Goal: Task Accomplishment & Management: Complete application form

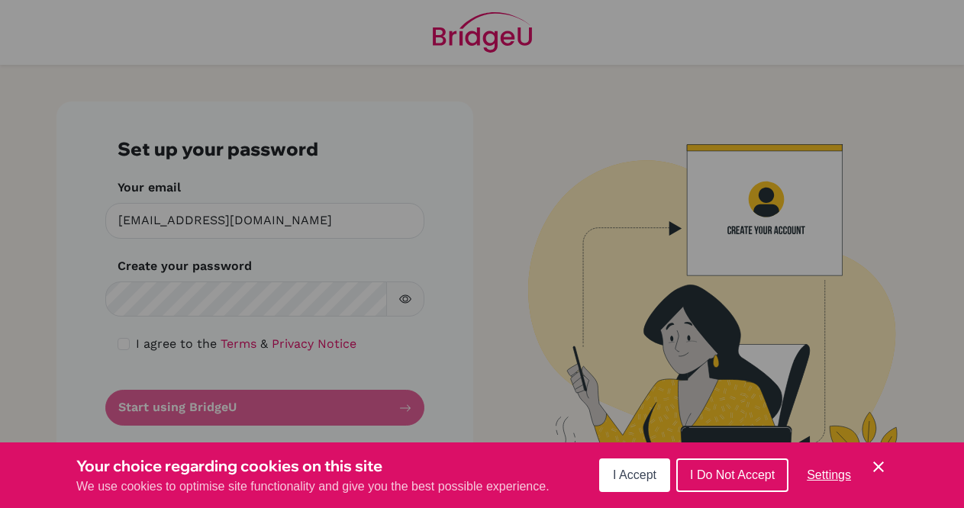
click at [618, 469] on span "I Accept" at bounding box center [635, 475] width 44 height 13
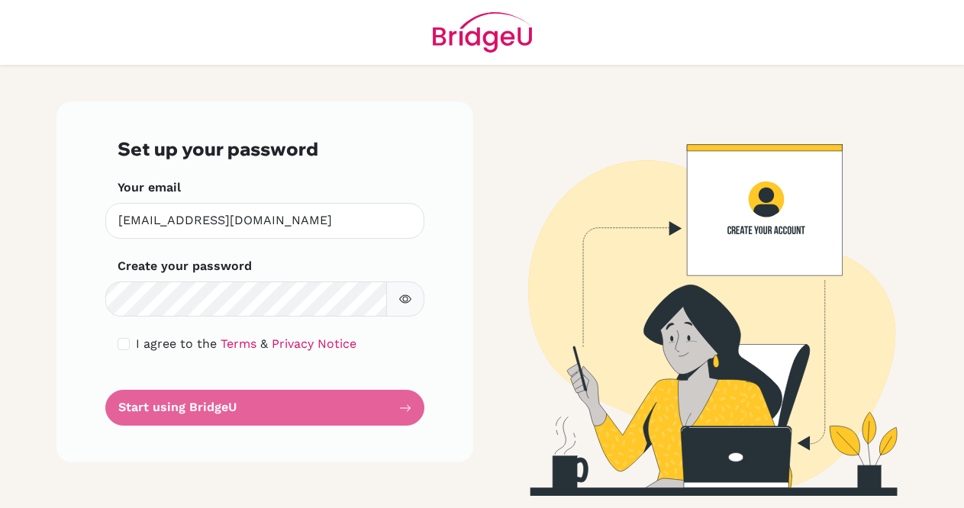
click at [82, 318] on div "Set up your password Your email abaird@ris.ae Invalid email Create your passwor…" at bounding box center [264, 282] width 417 height 361
click at [127, 343] on input "checkbox" at bounding box center [124, 344] width 12 height 12
checkbox input "true"
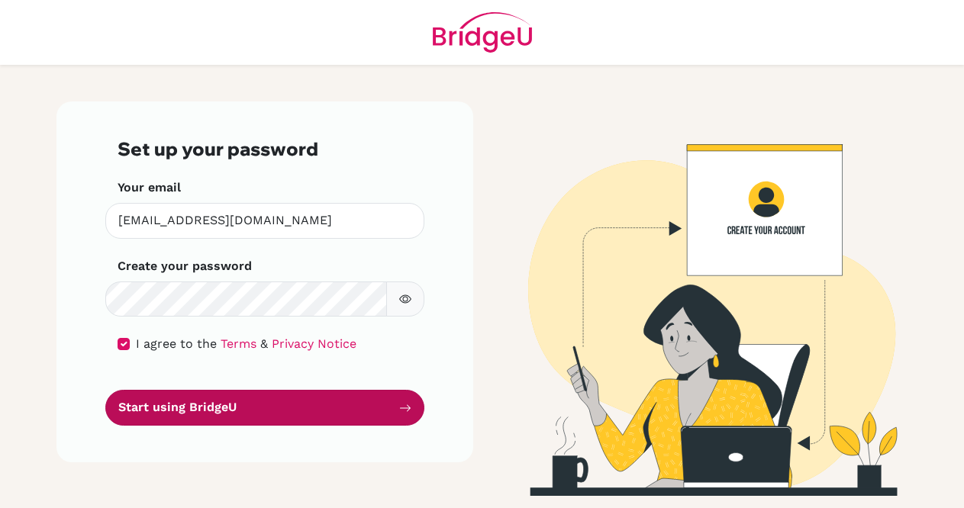
click at [160, 407] on button "Start using BridgeU" at bounding box center [264, 408] width 319 height 36
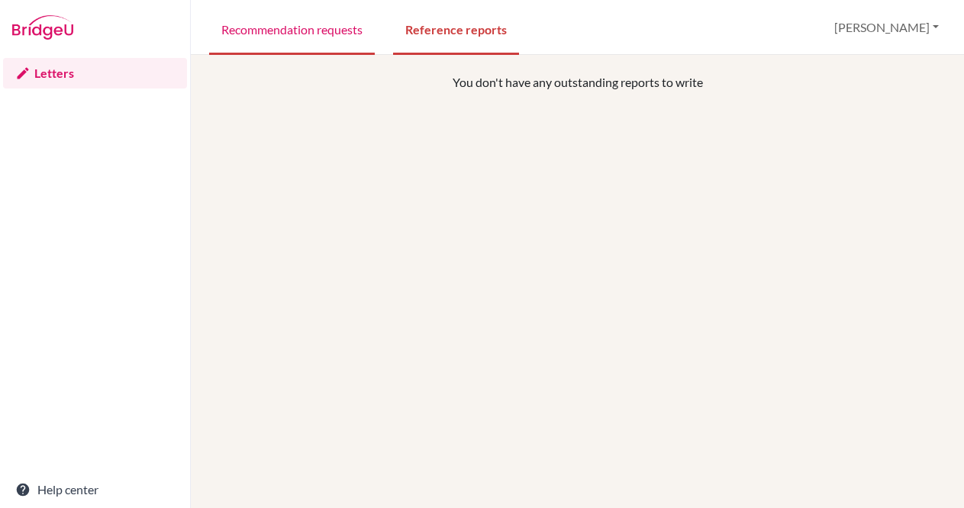
click at [256, 31] on link "Recommendation requests" at bounding box center [292, 28] width 166 height 53
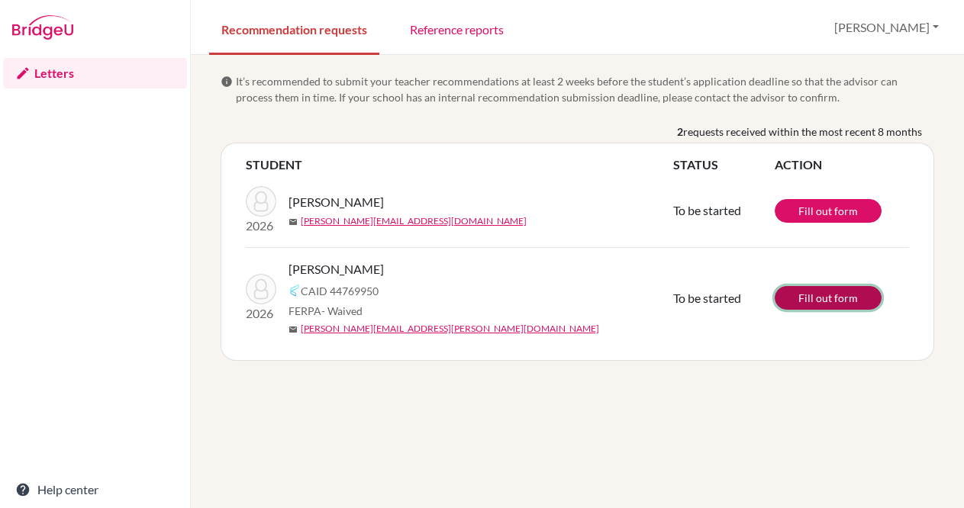
click at [817, 298] on link "Fill out form" at bounding box center [828, 298] width 107 height 24
